Goal: Find specific page/section: Find specific page/section

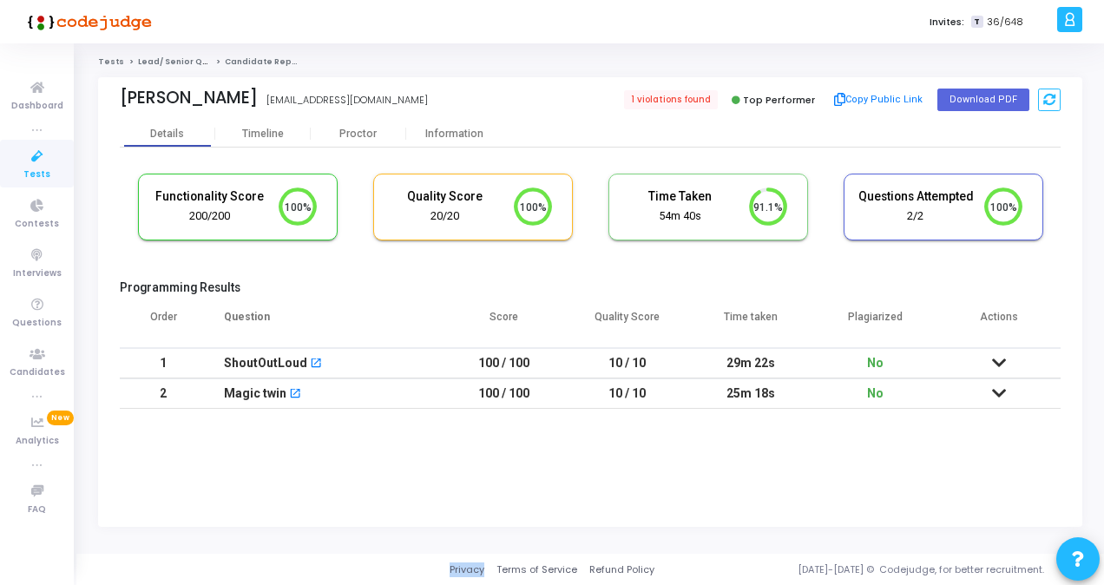
scroll to position [36, 43]
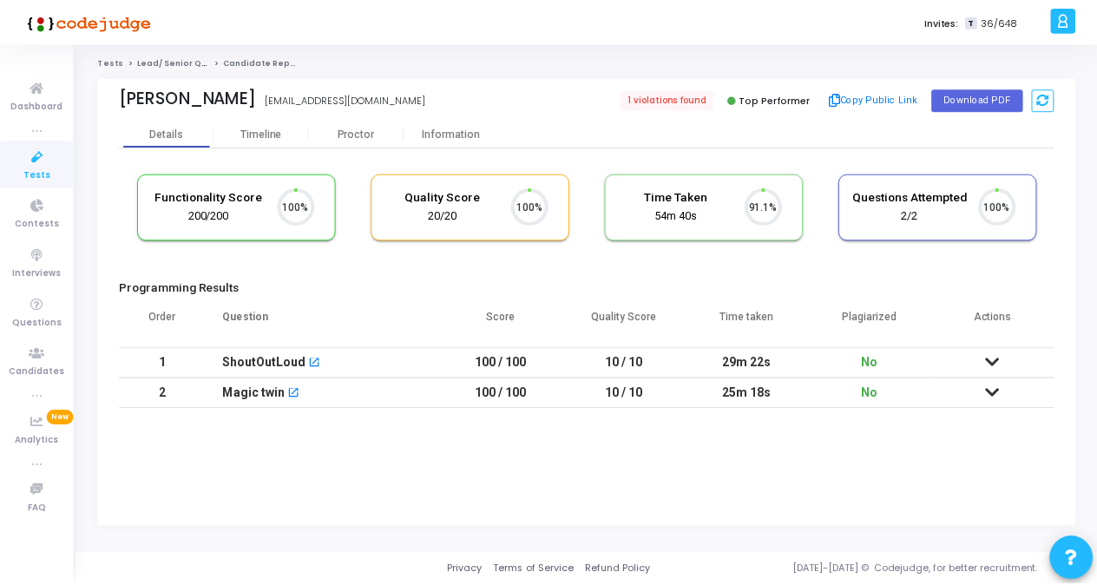
scroll to position [36, 43]
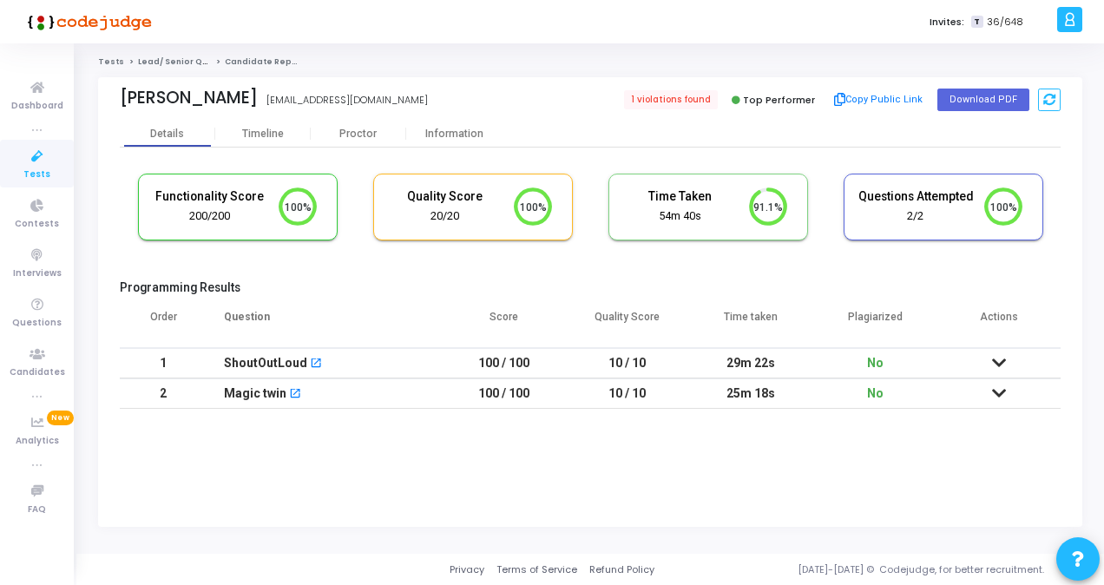
click at [14, 165] on link "Tests" at bounding box center [37, 164] width 74 height 48
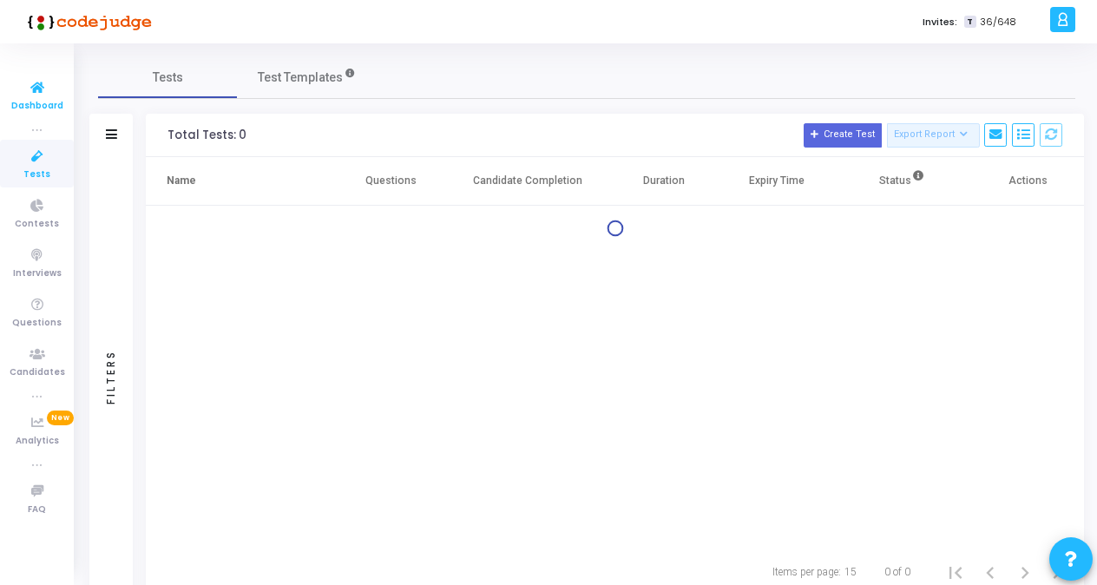
click at [23, 104] on span "Dashboard" at bounding box center [37, 106] width 52 height 15
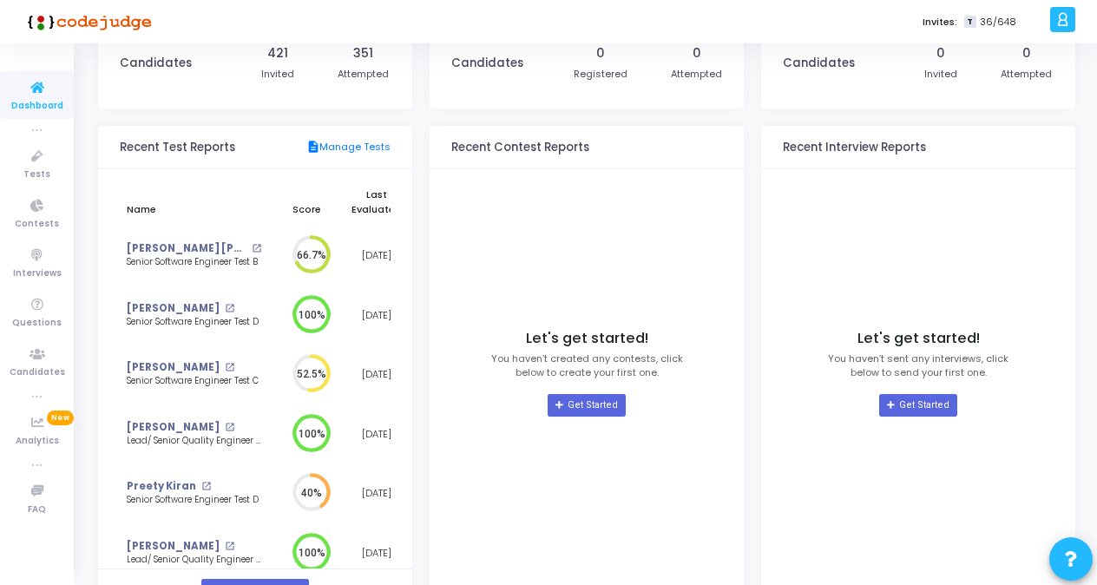
scroll to position [87, 0]
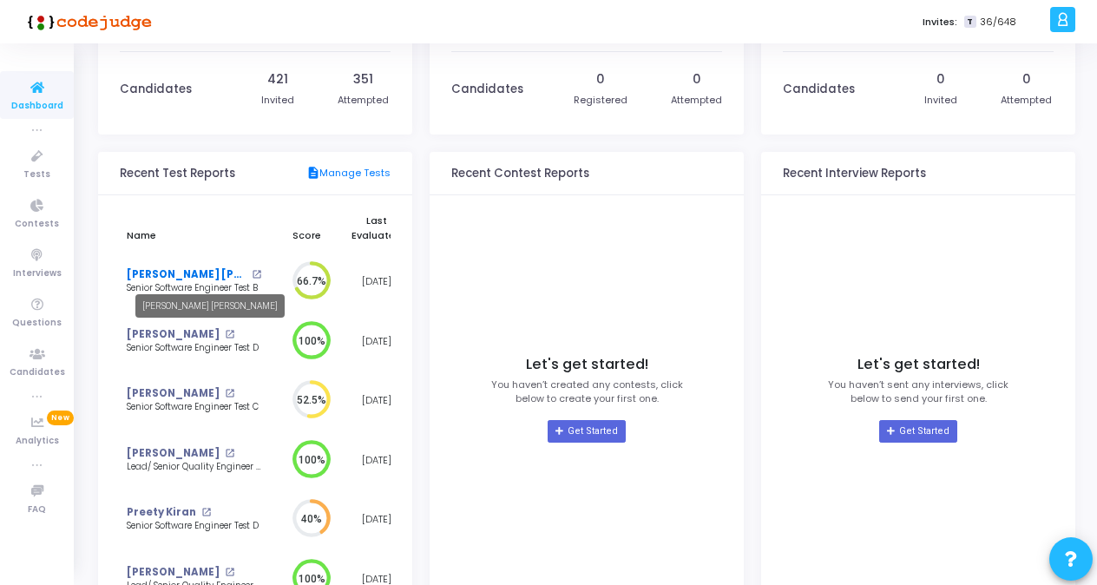
click at [195, 280] on link "[PERSON_NAME] [PERSON_NAME]" at bounding box center [187, 274] width 121 height 15
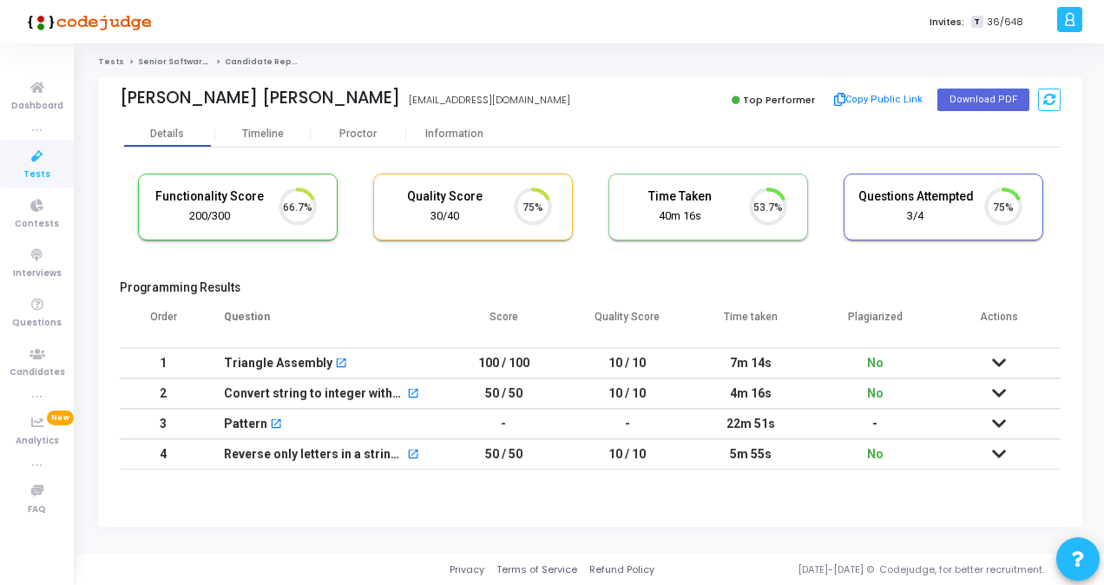
scroll to position [36, 43]
click at [974, 102] on button "Download PDF" at bounding box center [983, 100] width 92 height 23
click at [455, 286] on h5 "Programming Results" at bounding box center [590, 287] width 941 height 15
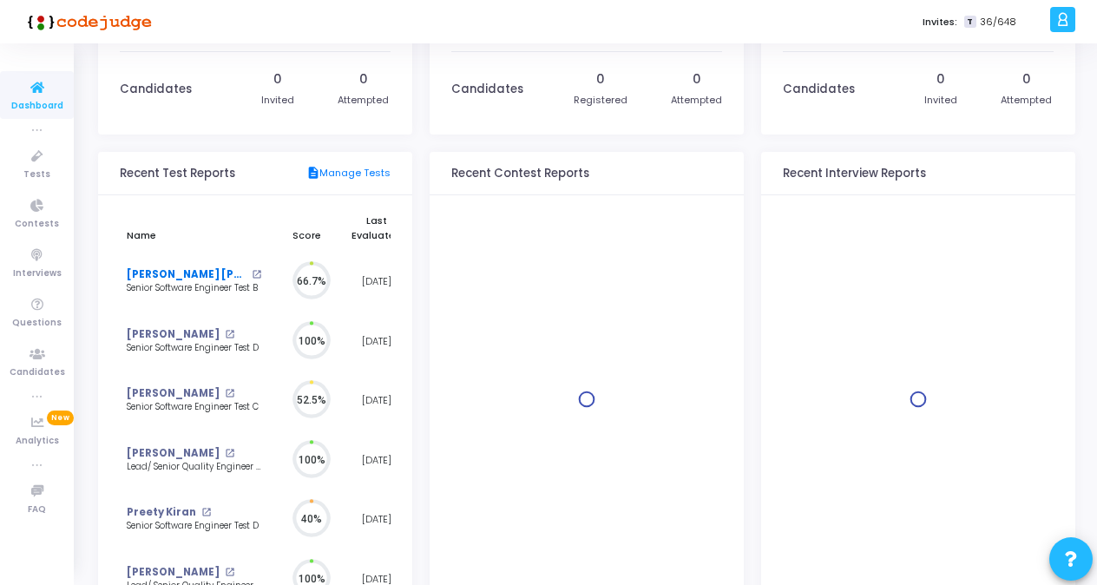
scroll to position [8, 9]
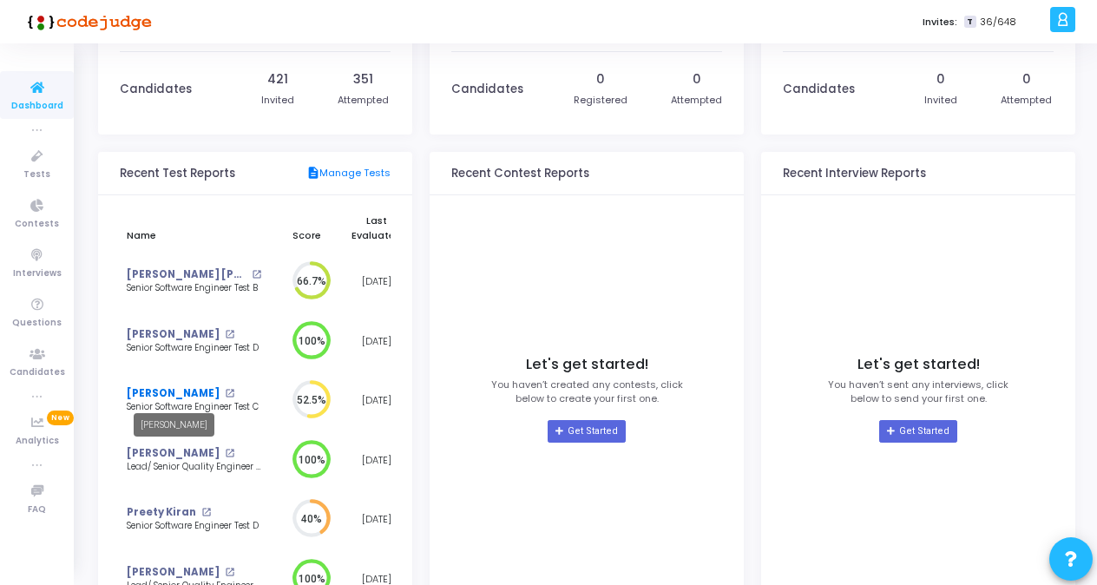
click at [170, 391] on link "[PERSON_NAME]" at bounding box center [173, 393] width 93 height 15
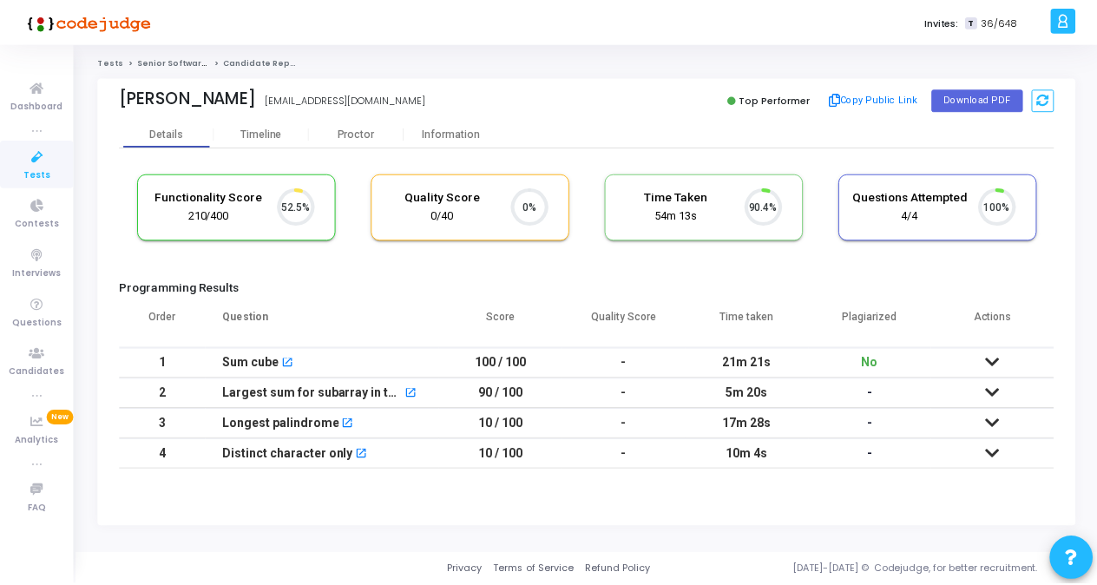
scroll to position [36, 43]
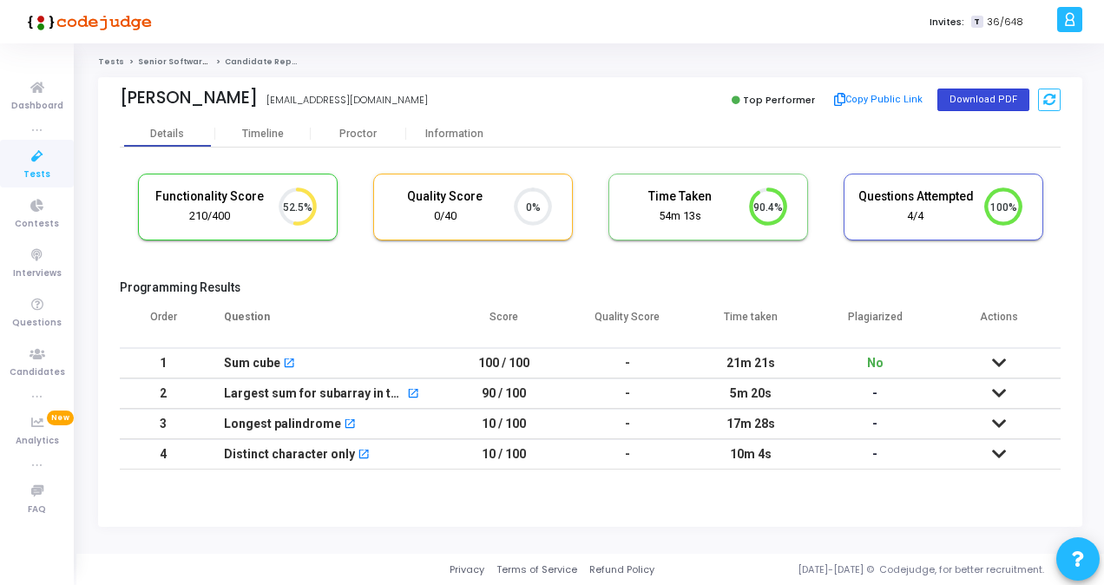
click at [979, 103] on button "Download PDF" at bounding box center [983, 100] width 92 height 23
click at [41, 103] on span "Dashboard" at bounding box center [37, 106] width 52 height 15
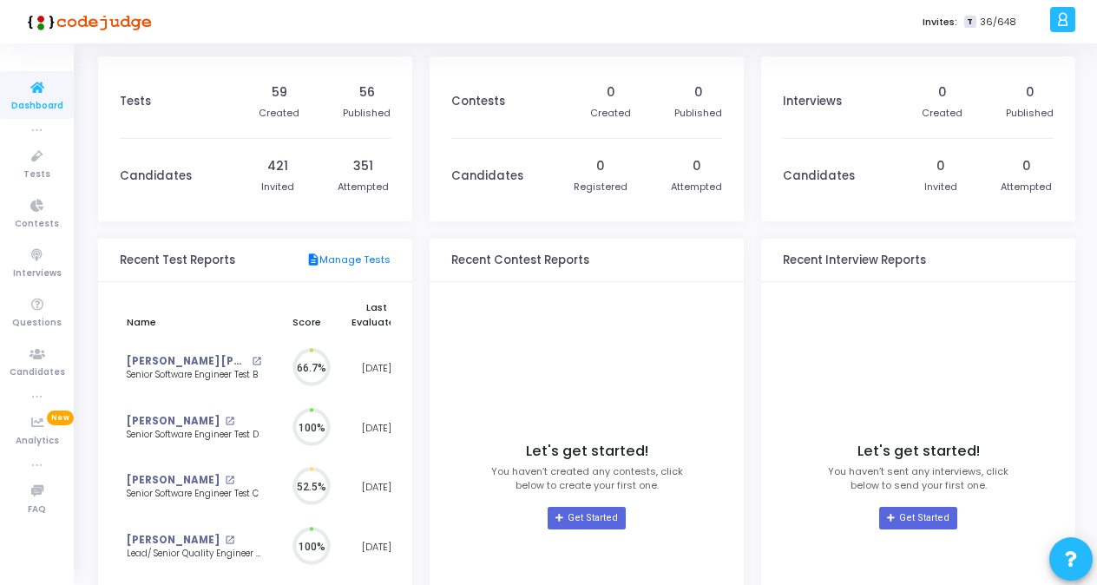
scroll to position [38, 19]
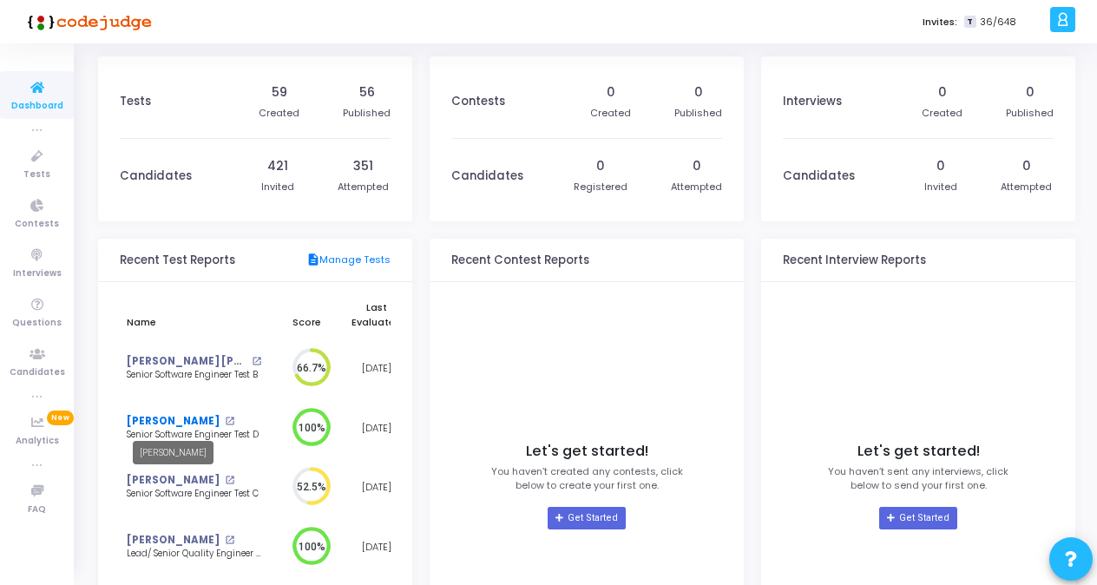
click at [184, 422] on link "[PERSON_NAME]" at bounding box center [173, 421] width 93 height 15
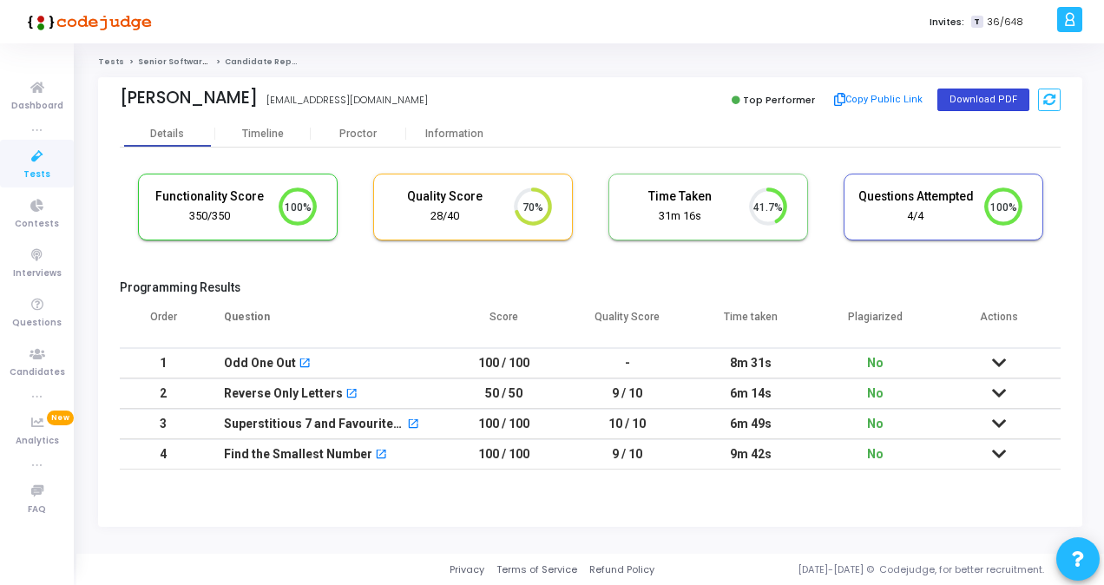
click at [994, 92] on button "Download PDF" at bounding box center [983, 100] width 92 height 23
click at [431, 274] on cj-candidate-results "Functionality Score 350/350 100% Quality Score 28/40 70% Time Taken calculated …" at bounding box center [590, 322] width 941 height 314
click at [28, 104] on span "Dashboard" at bounding box center [37, 106] width 52 height 15
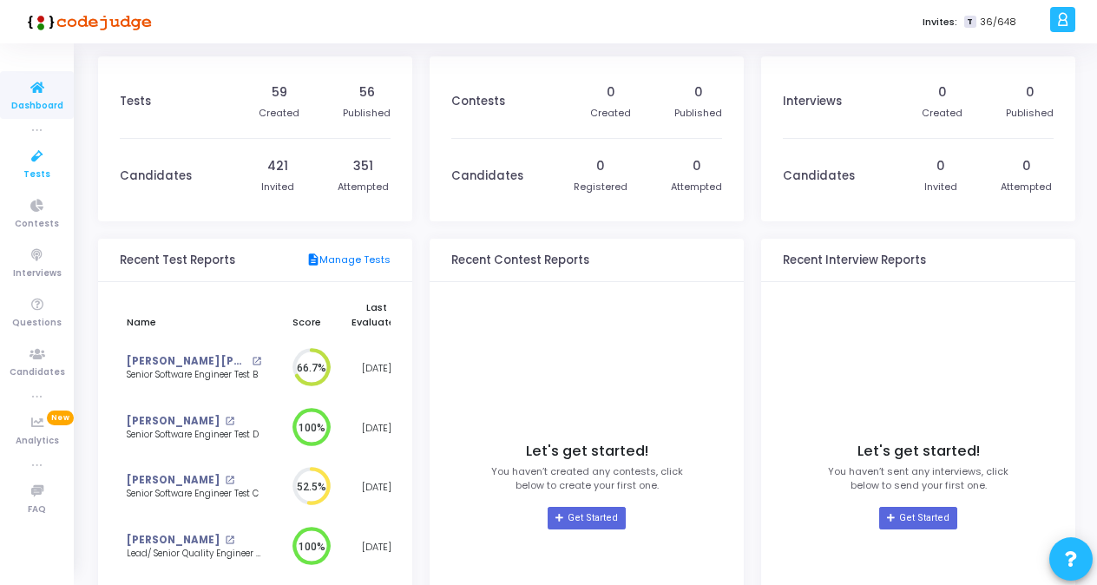
click at [38, 156] on icon at bounding box center [37, 157] width 36 height 22
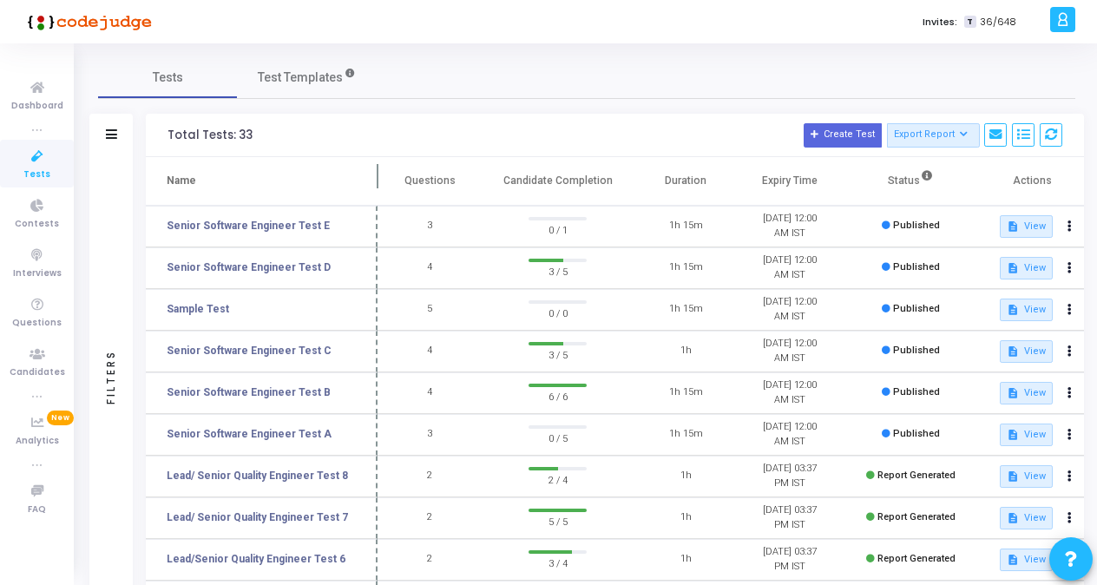
drag, startPoint x: 333, startPoint y: 174, endPoint x: 377, endPoint y: 174, distance: 43.4
click at [377, 174] on span at bounding box center [377, 181] width 17 height 48
click at [282, 434] on link "Senior Software Engineer Test A" at bounding box center [249, 434] width 165 height 16
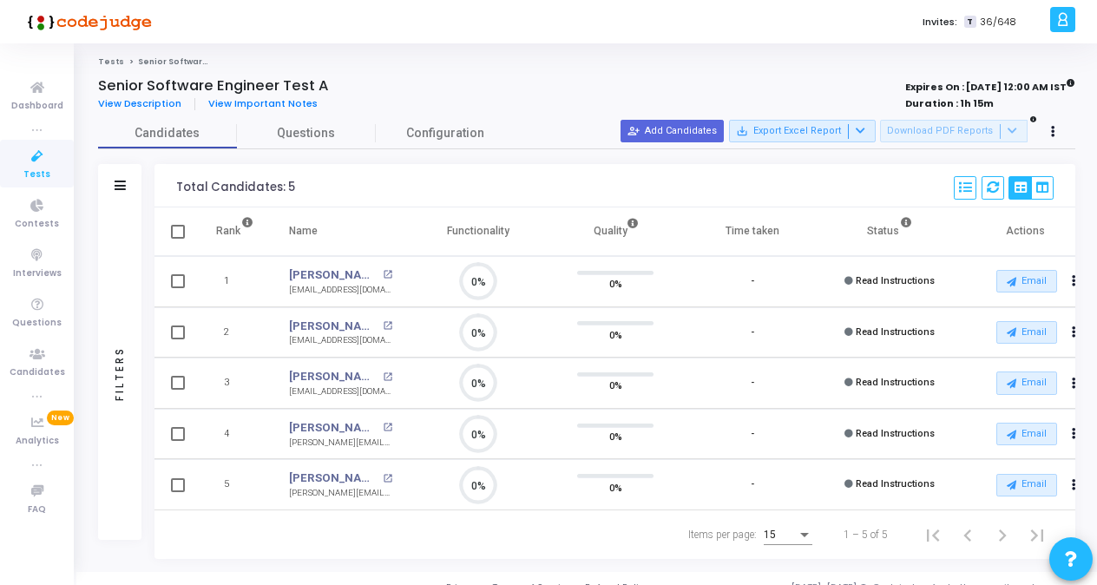
scroll to position [36, 43]
click at [26, 170] on span "Tests" at bounding box center [36, 174] width 27 height 15
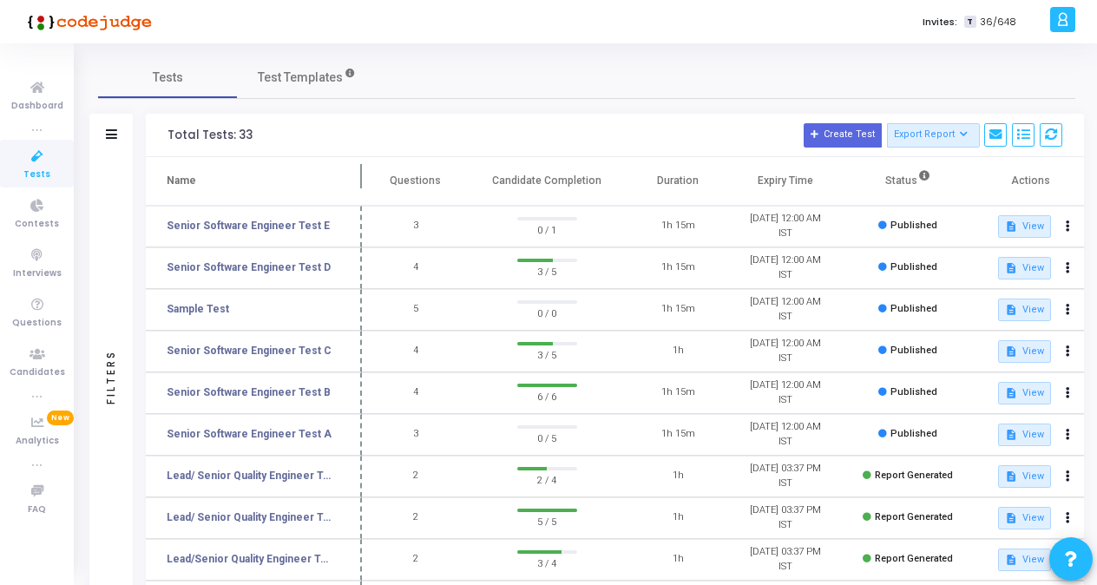
drag, startPoint x: 331, startPoint y: 176, endPoint x: 358, endPoint y: 187, distance: 30.0
click at [358, 187] on span at bounding box center [361, 181] width 17 height 48
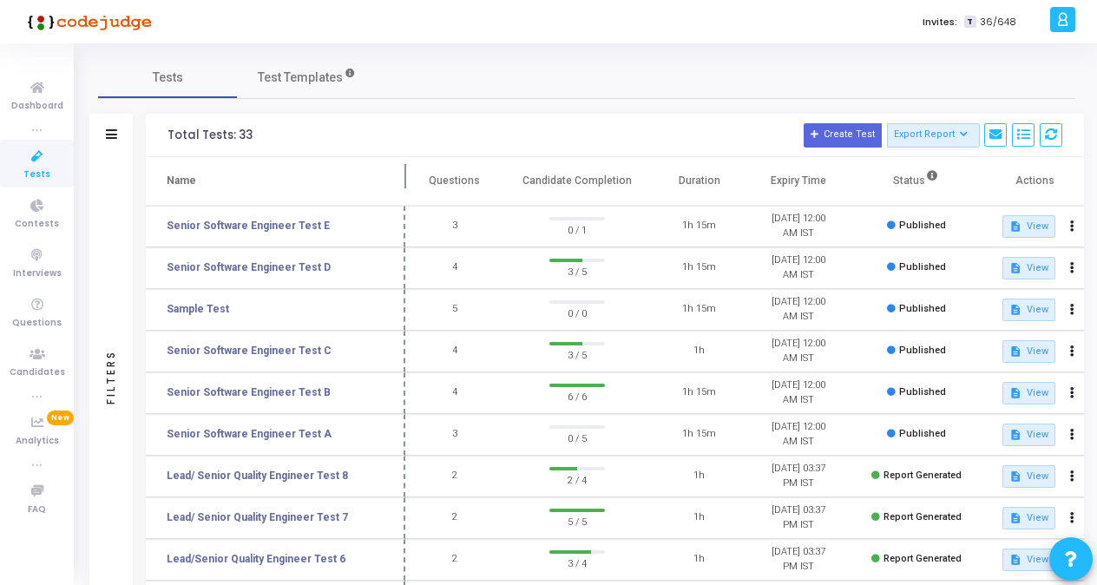
drag, startPoint x: 358, startPoint y: 177, endPoint x: 406, endPoint y: 189, distance: 49.2
click at [406, 189] on span at bounding box center [405, 181] width 17 height 48
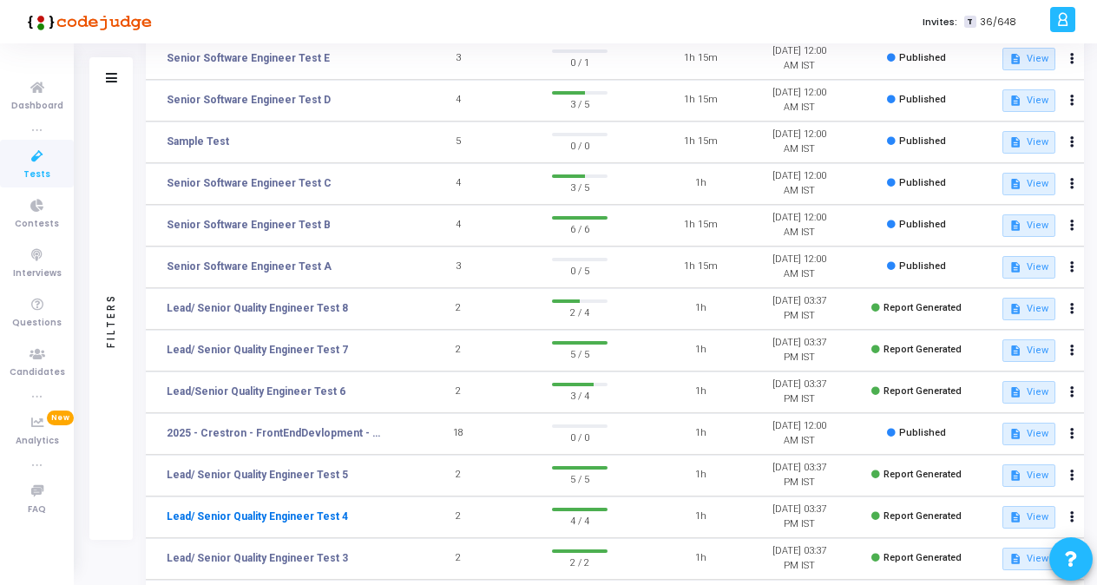
scroll to position [338, 0]
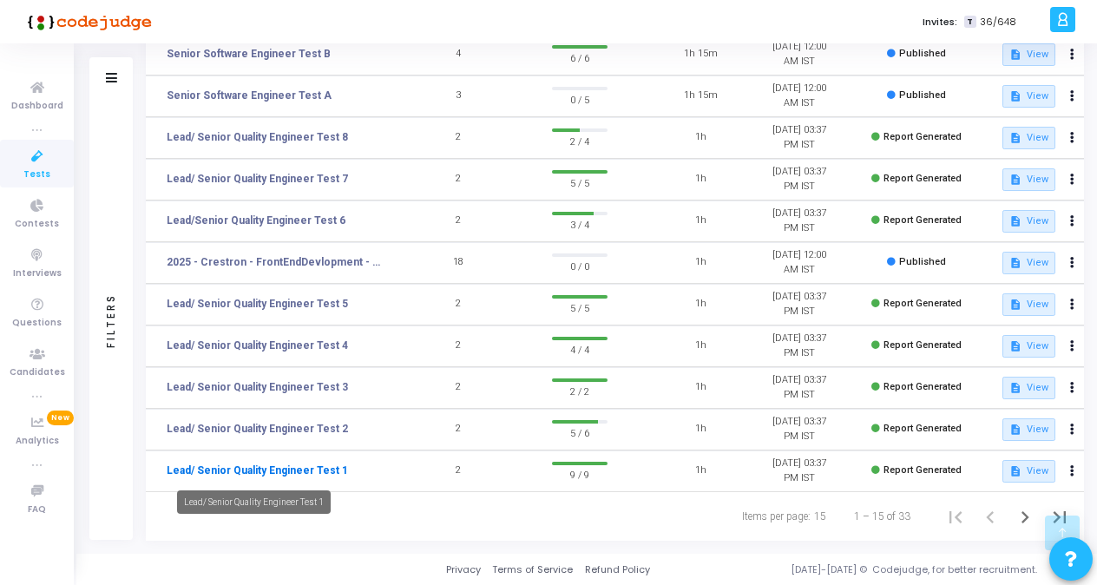
click at [290, 474] on link "Lead/ Senior Quality Engineer Test 1" at bounding box center [257, 470] width 181 height 16
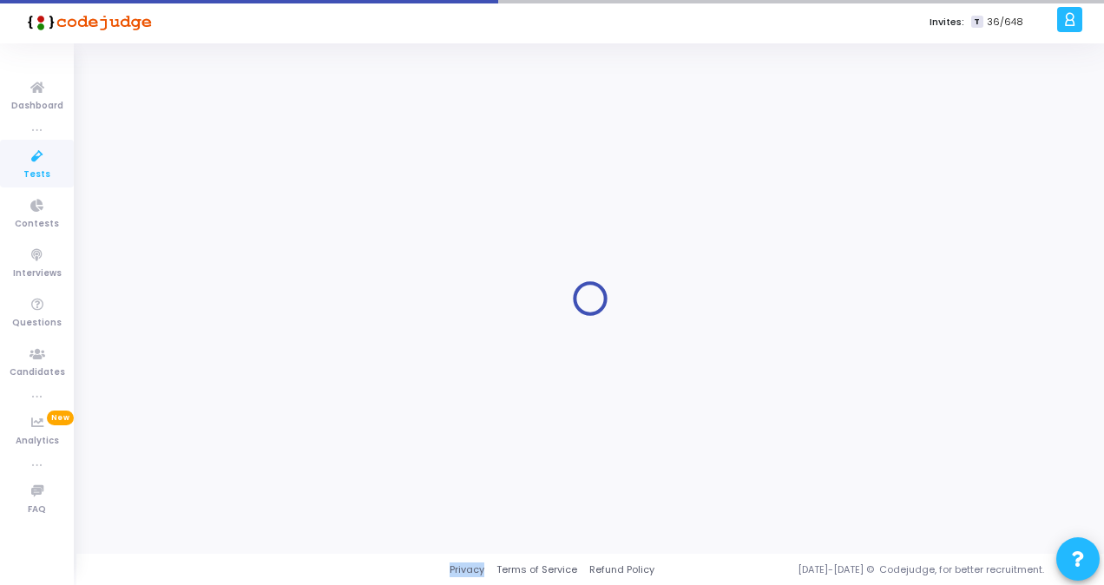
click at [290, 474] on div at bounding box center [590, 298] width 984 height 484
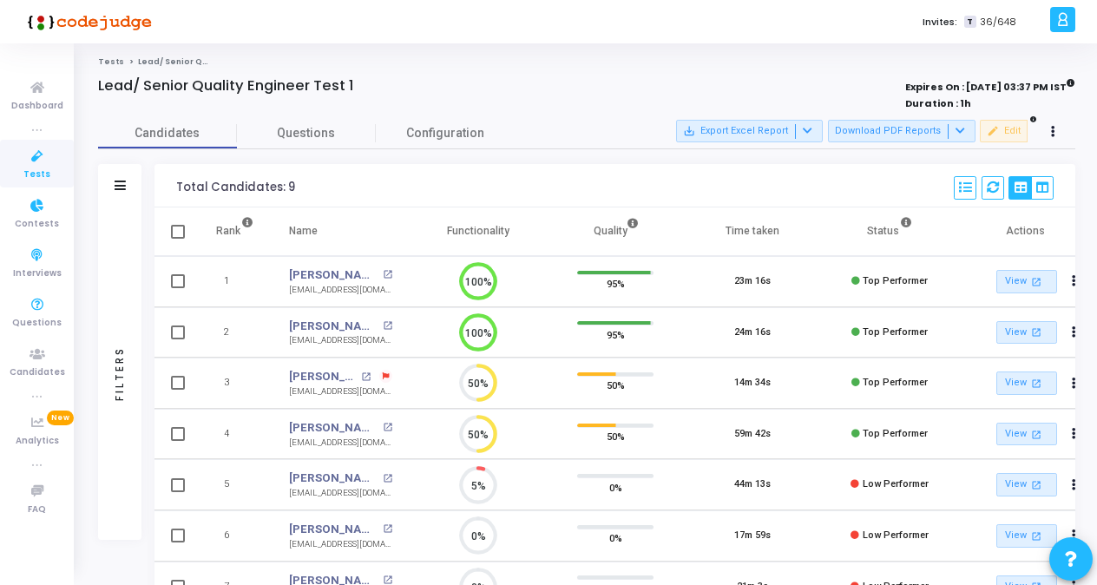
click at [26, 172] on span "Tests" at bounding box center [36, 174] width 27 height 15
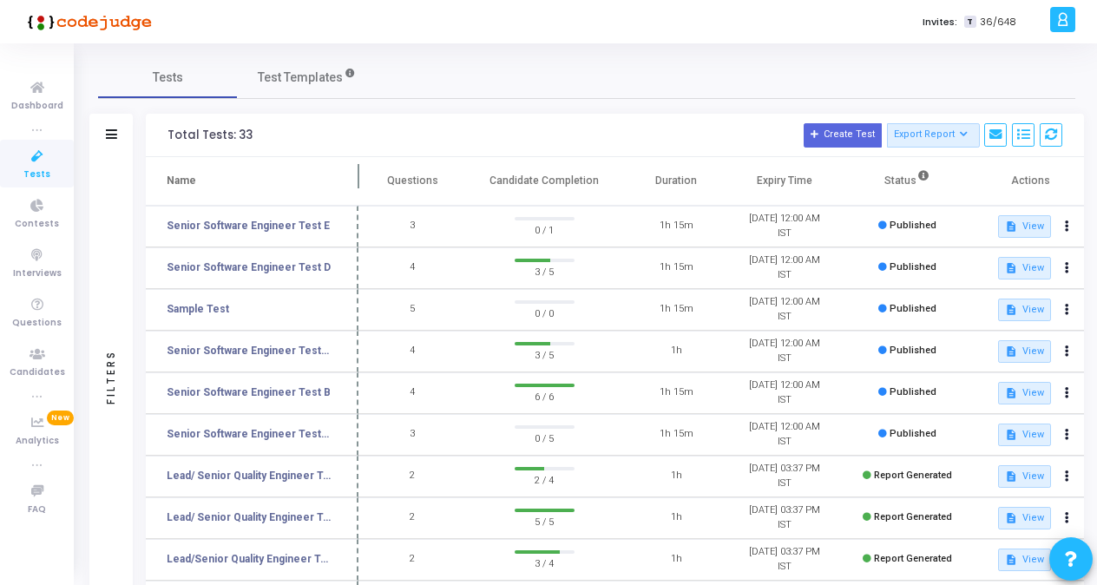
drag, startPoint x: 331, startPoint y: 175, endPoint x: 373, endPoint y: 182, distance: 42.2
click at [367, 182] on span at bounding box center [358, 181] width 17 height 48
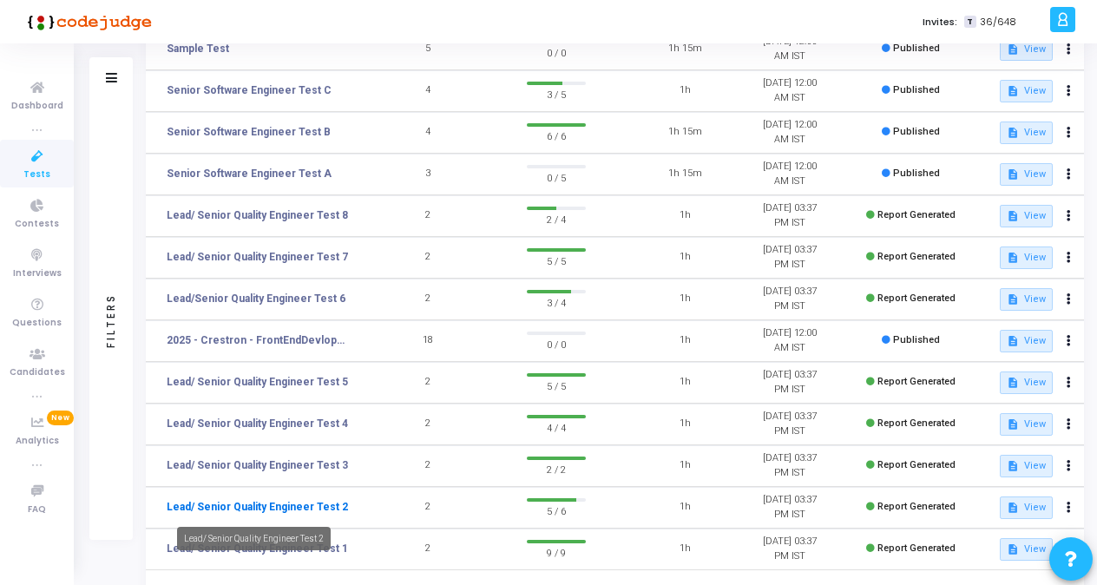
click at [291, 508] on link "Lead/ Senior Quality Engineer Test 2" at bounding box center [257, 507] width 181 height 16
